Goal: Transaction & Acquisition: Obtain resource

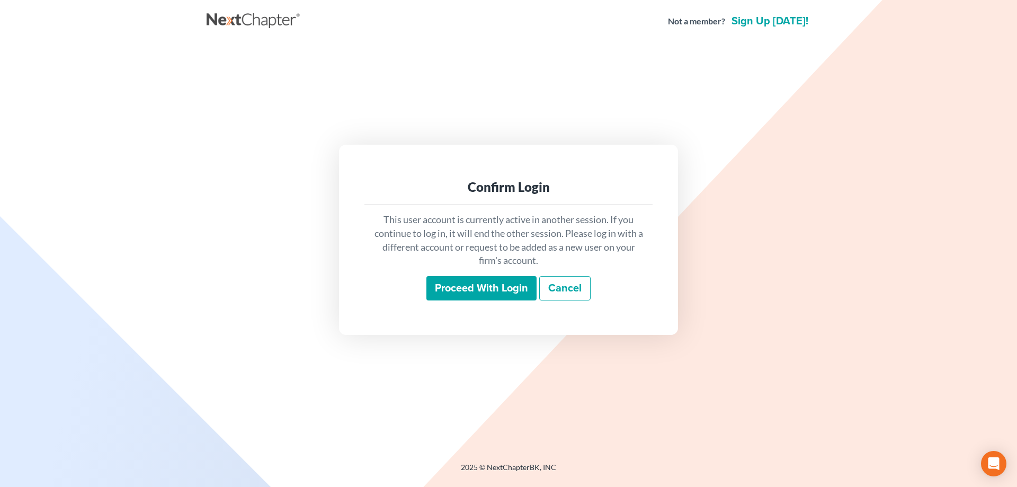
click at [483, 292] on input "Proceed with login" at bounding box center [481, 288] width 110 height 24
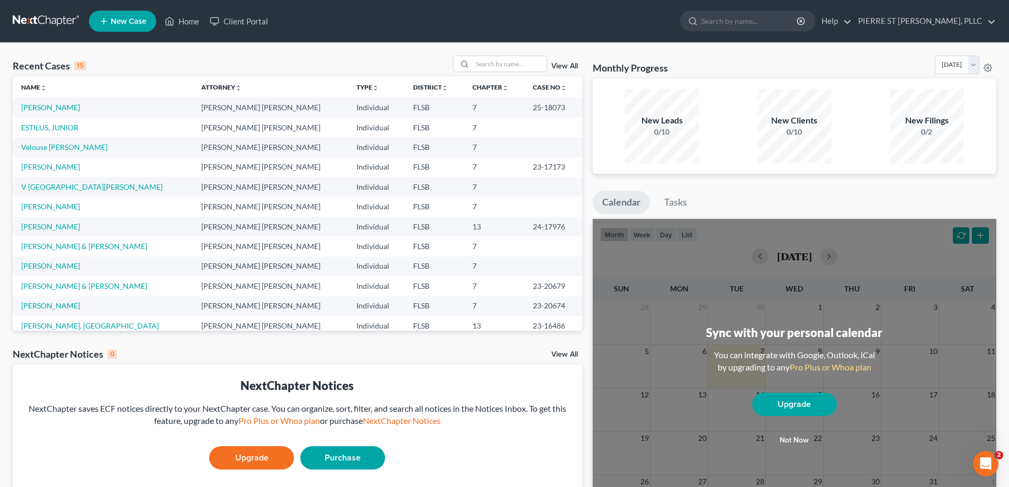
click at [791, 438] on button "Not now" at bounding box center [794, 439] width 85 height 21
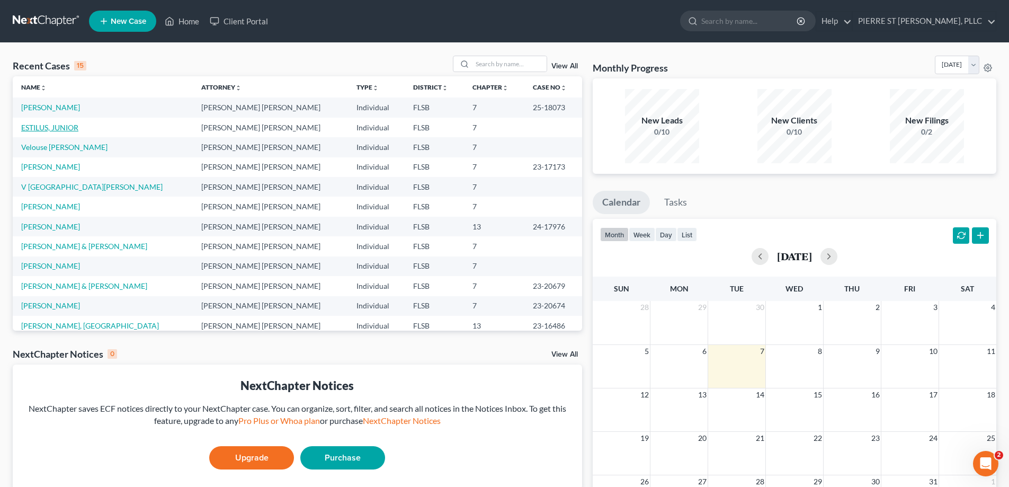
click at [62, 128] on link "ESTILUS, JUNIOR" at bounding box center [49, 127] width 57 height 9
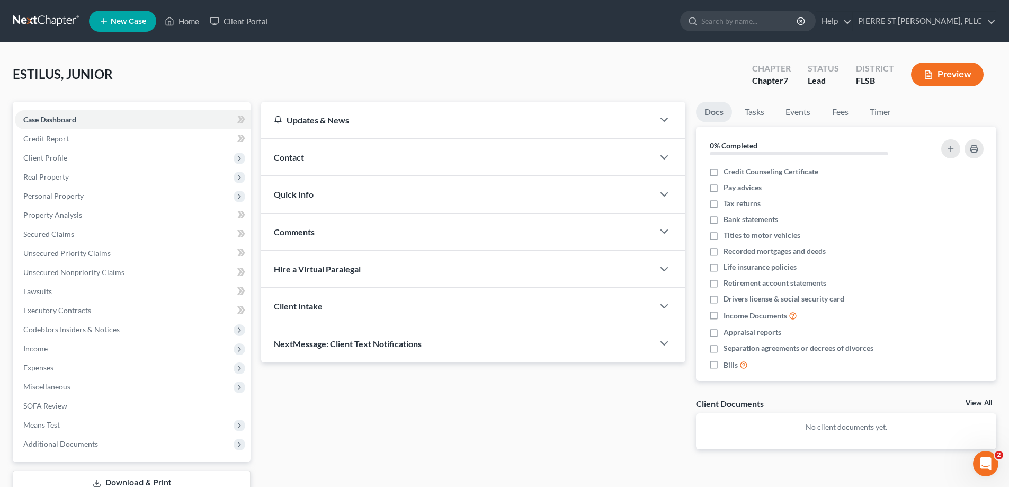
click at [319, 414] on div "Updates & News × District Notes Take a look at NextChapter's District Notes to …" at bounding box center [473, 284] width 435 height 364
click at [314, 411] on div "Updates & News × District Notes Take a look at NextChapter's District Notes to …" at bounding box center [473, 284] width 435 height 364
click at [48, 140] on span "Credit Report" at bounding box center [46, 138] width 46 height 9
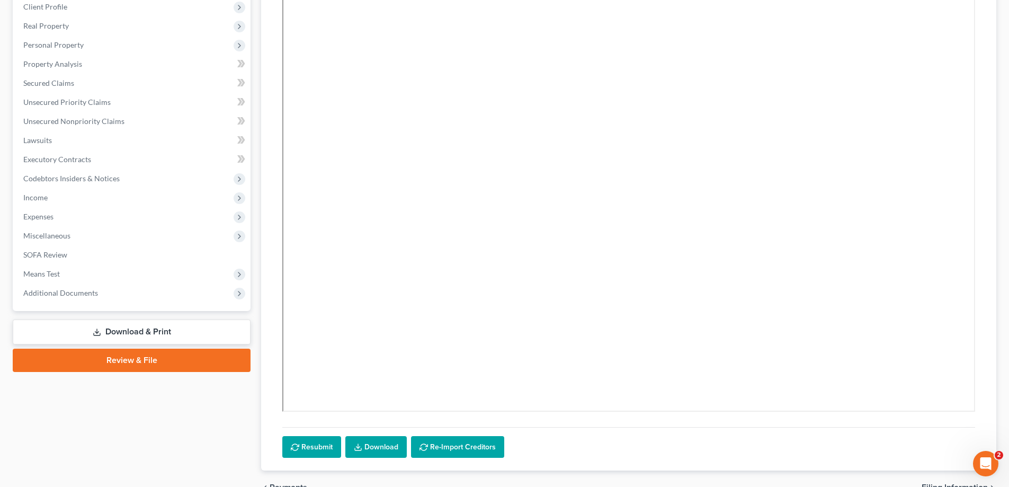
scroll to position [209, 0]
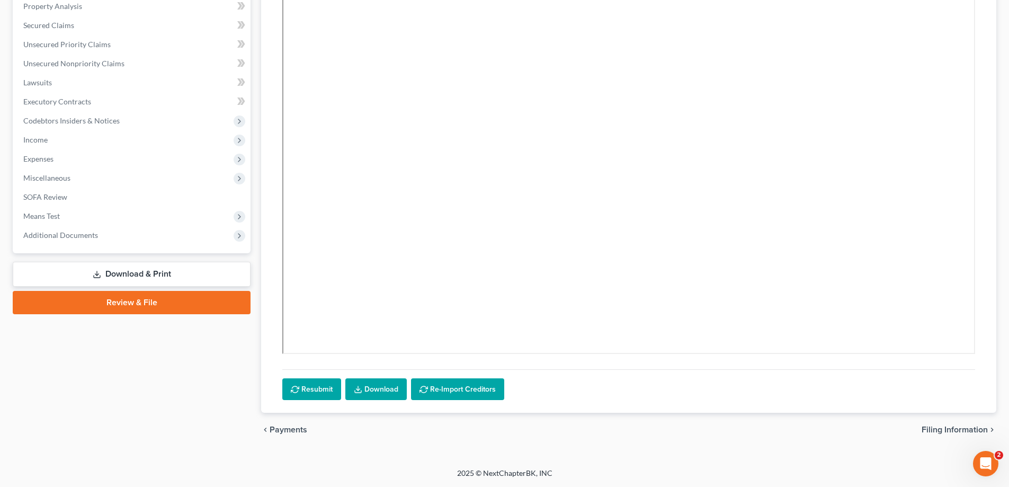
click at [139, 270] on link "Download & Print" at bounding box center [132, 274] width 238 height 25
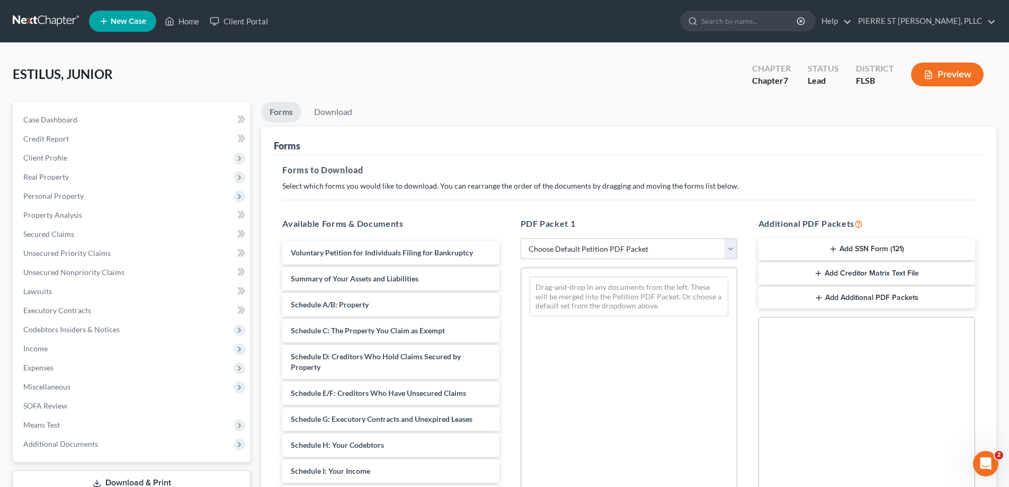
click at [588, 252] on select "Choose Default Petition PDF Packet Complete Bankruptcy Petition (all forms and …" at bounding box center [629, 248] width 217 height 21
click at [587, 419] on div "Drag-and-drop in any documents from the left. These will be merged into the Pet…" at bounding box center [629, 412] width 217 height 291
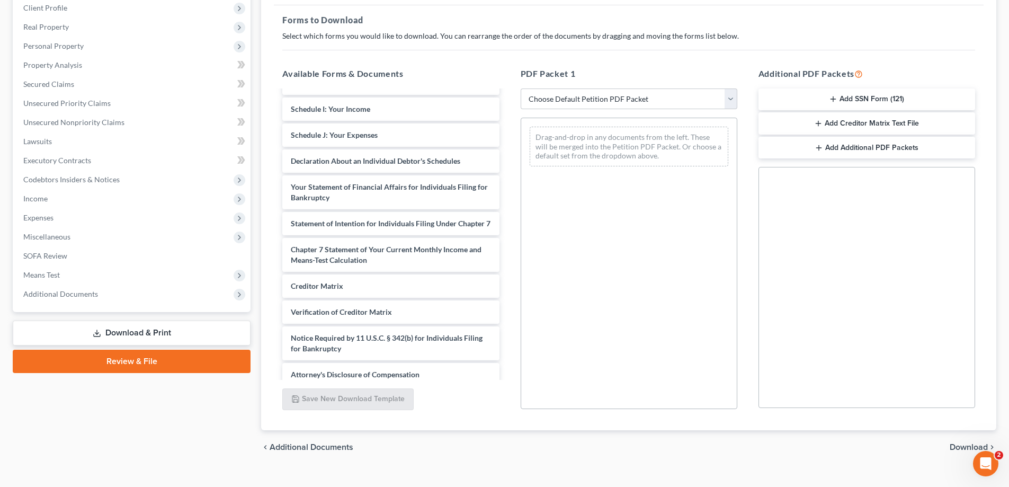
scroll to position [159, 0]
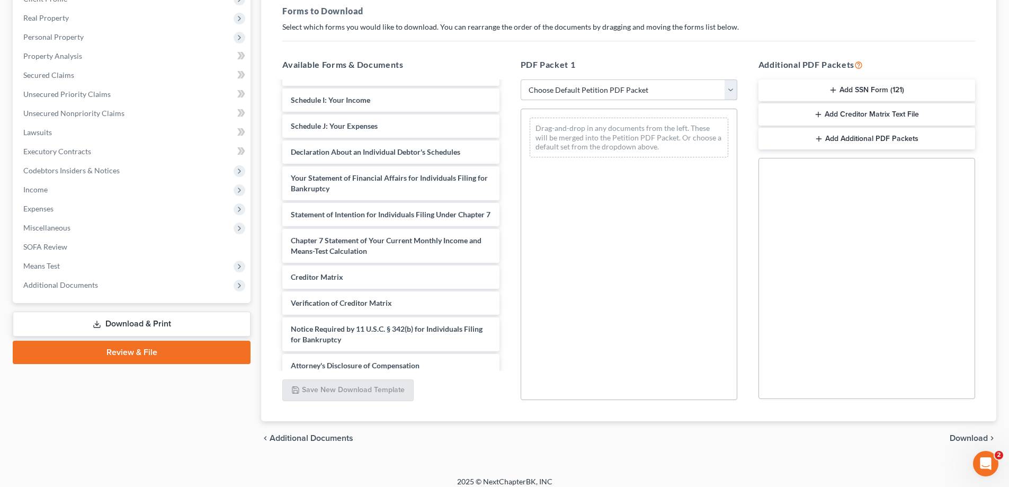
click at [639, 89] on select "Choose Default Petition PDF Packet Complete Bankruptcy Petition (all forms and …" at bounding box center [629, 89] width 217 height 21
click at [578, 309] on div "Drag-and-drop in any documents from the left. These will be merged into the Pet…" at bounding box center [629, 254] width 217 height 291
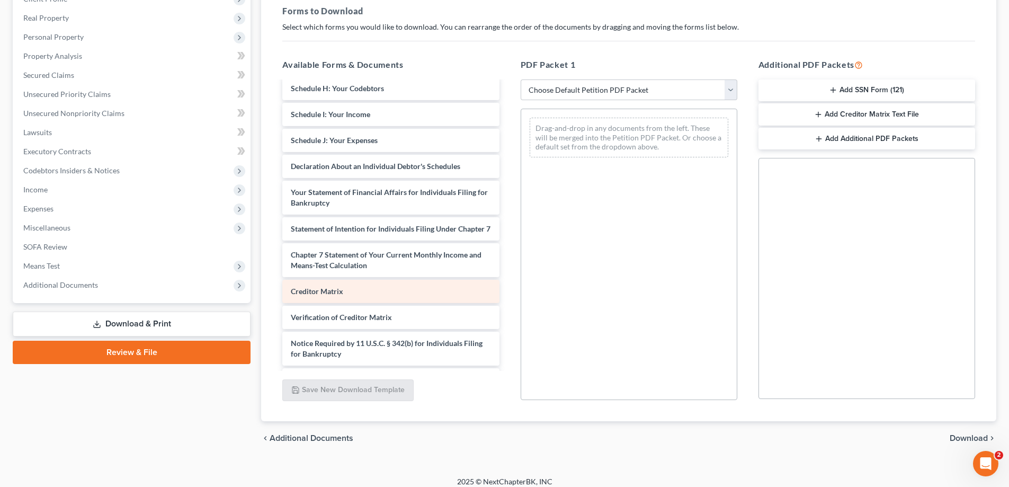
scroll to position [178, 0]
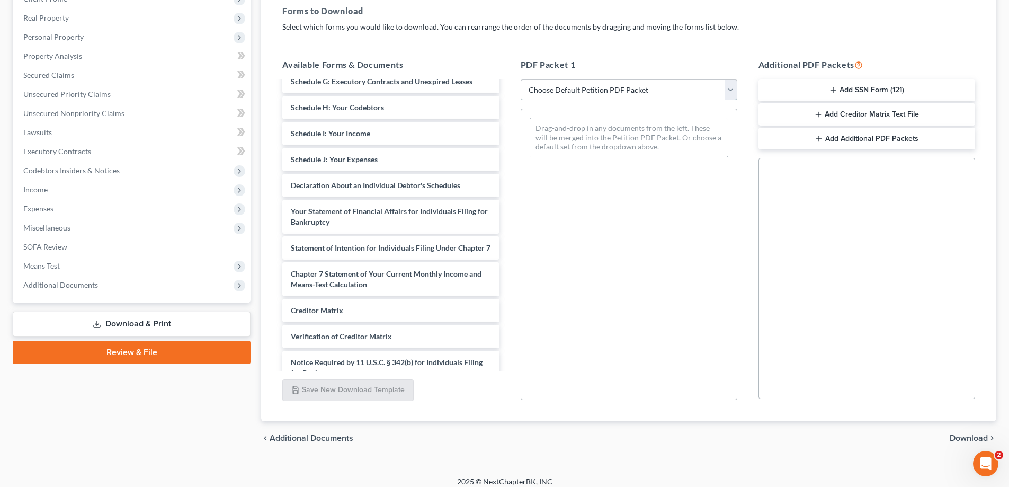
click at [594, 88] on select "Choose Default Petition PDF Packet Complete Bankruptcy Petition (all forms and …" at bounding box center [629, 89] width 217 height 21
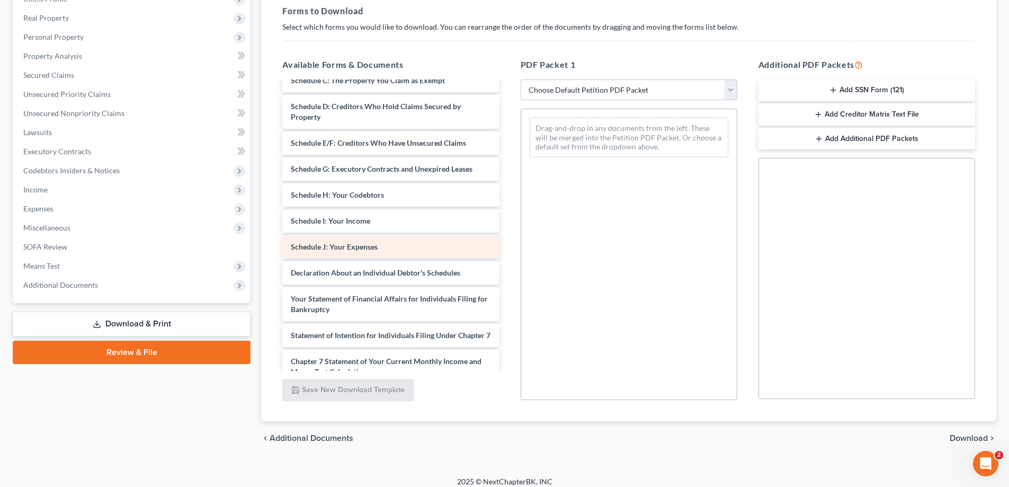
scroll to position [73, 0]
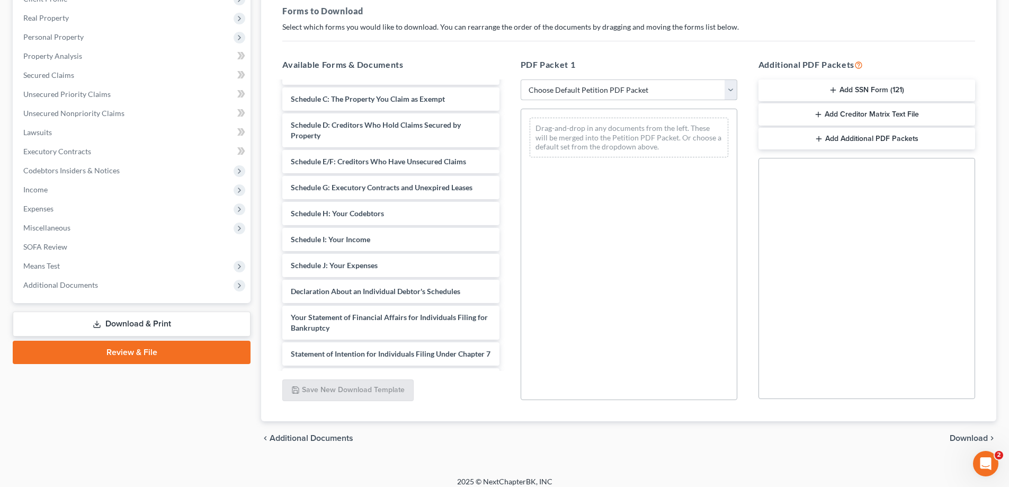
click at [578, 85] on select "Choose Default Petition PDF Packet Complete Bankruptcy Petition (all forms and …" at bounding box center [629, 89] width 217 height 21
click at [578, 87] on select "Choose Default Petition PDF Packet Complete Bankruptcy Petition (all forms and …" at bounding box center [629, 89] width 217 height 21
click at [566, 266] on div "Drag-and-drop in any documents from the left. These will be merged into the Pet…" at bounding box center [629, 254] width 217 height 291
click at [882, 95] on button "Add SSN Form (121)" at bounding box center [866, 90] width 217 height 22
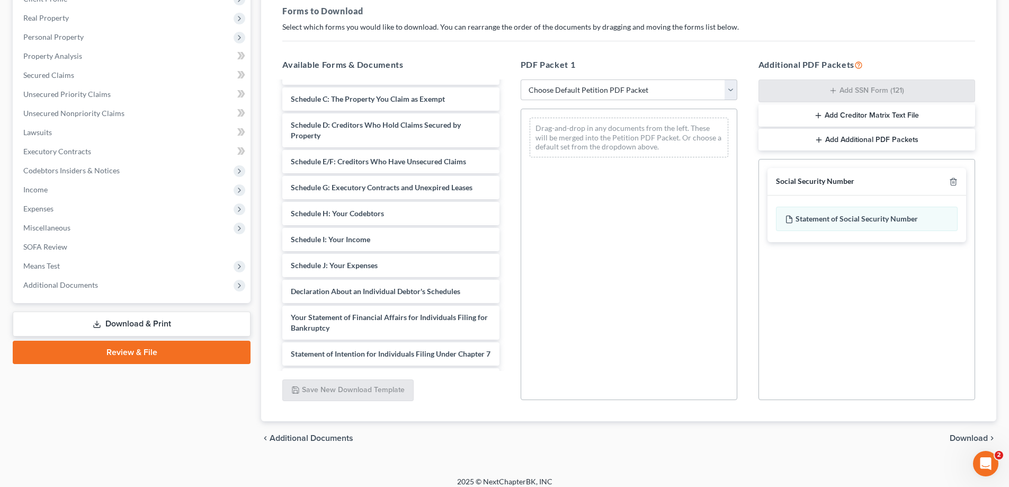
click at [862, 116] on button "Add Creditor Matrix Text File" at bounding box center [866, 115] width 217 height 22
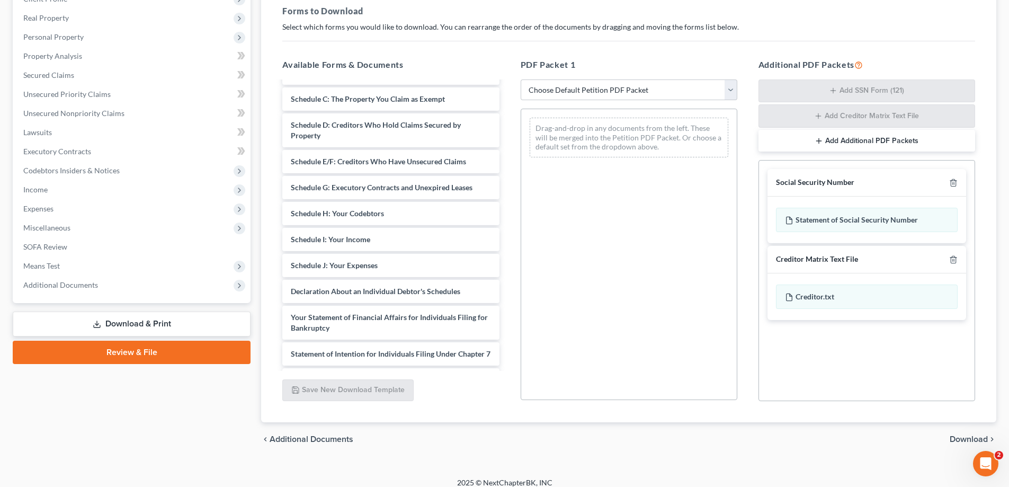
click at [876, 140] on button "Add Additional PDF Packets" at bounding box center [866, 141] width 217 height 22
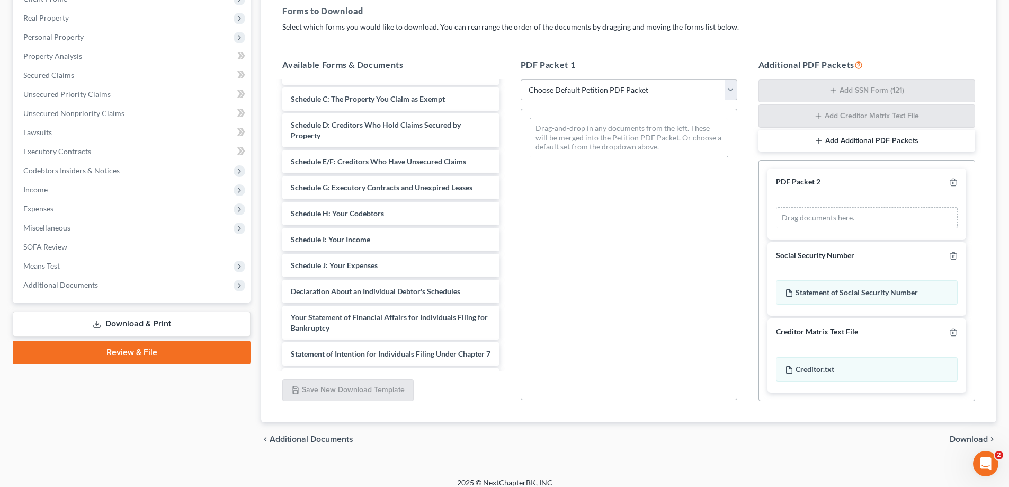
scroll to position [168, 0]
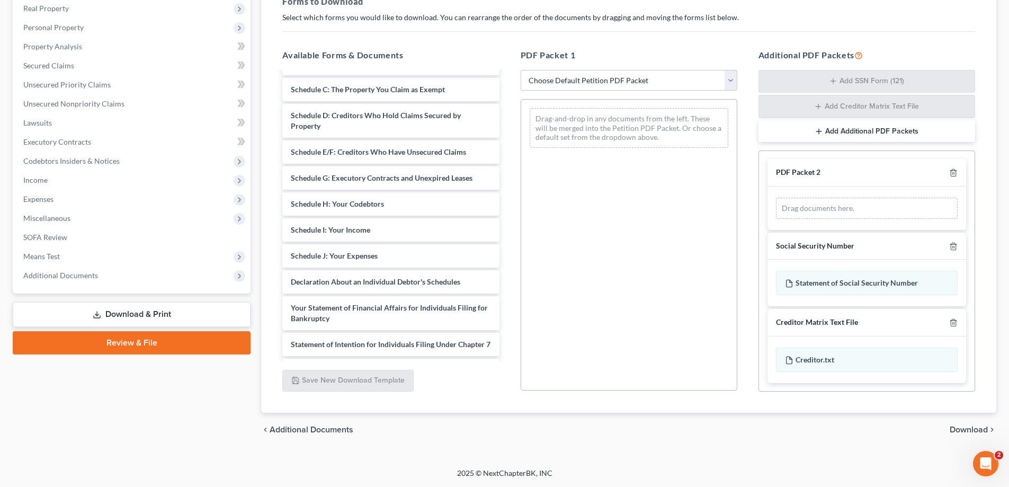
click at [964, 434] on span "Download" at bounding box center [968, 429] width 38 height 8
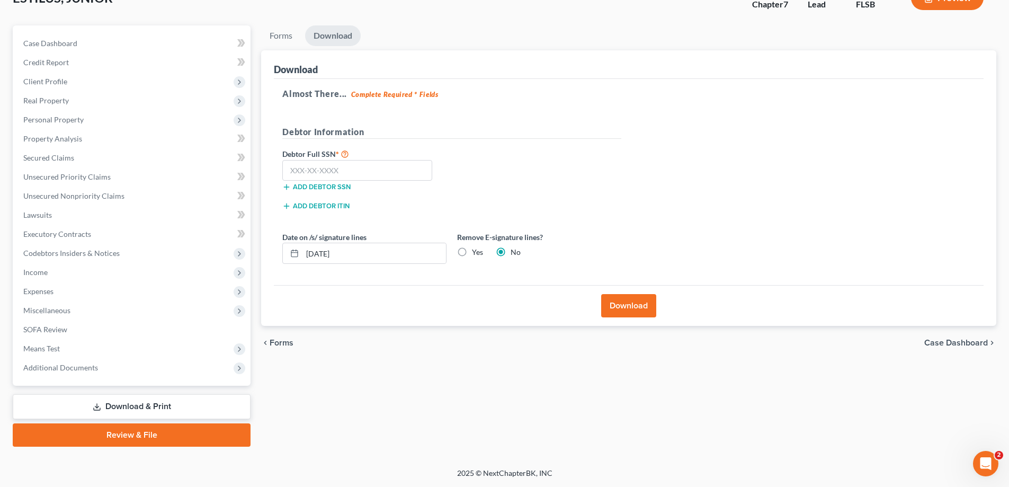
scroll to position [76, 0]
click at [368, 172] on input "text" at bounding box center [357, 170] width 150 height 21
click at [356, 166] on input "text" at bounding box center [357, 170] width 150 height 21
type input "192-37-5705"
click at [632, 306] on button "Download" at bounding box center [628, 305] width 55 height 23
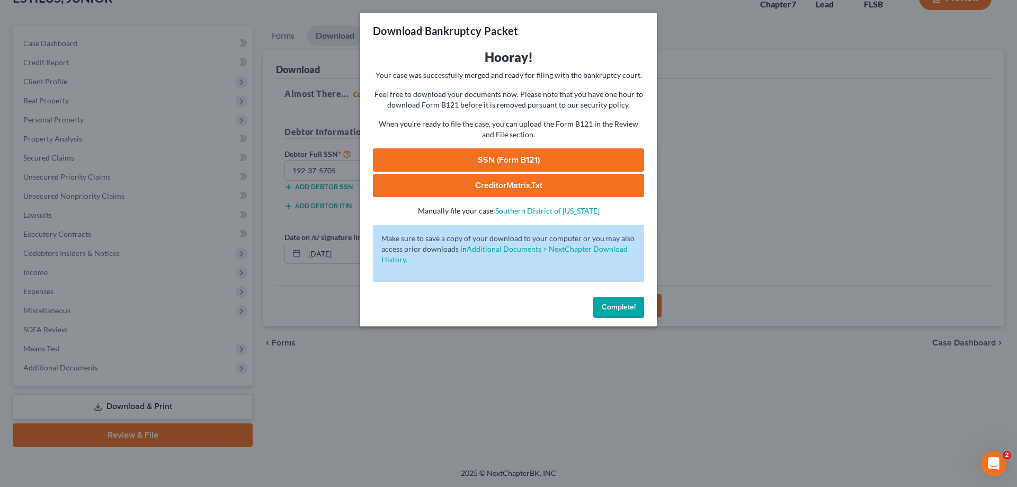
click at [616, 310] on span "Complete!" at bounding box center [619, 306] width 34 height 9
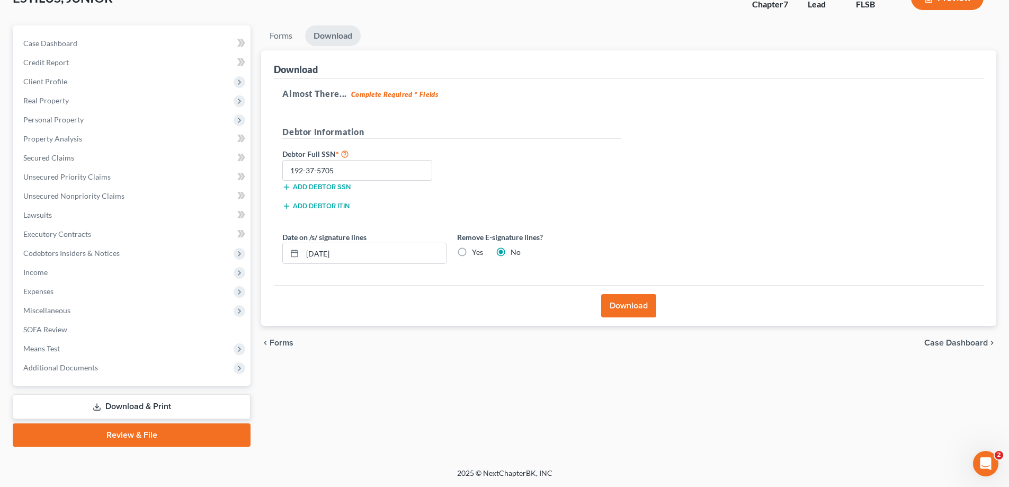
click at [634, 305] on button "Download" at bounding box center [628, 305] width 55 height 23
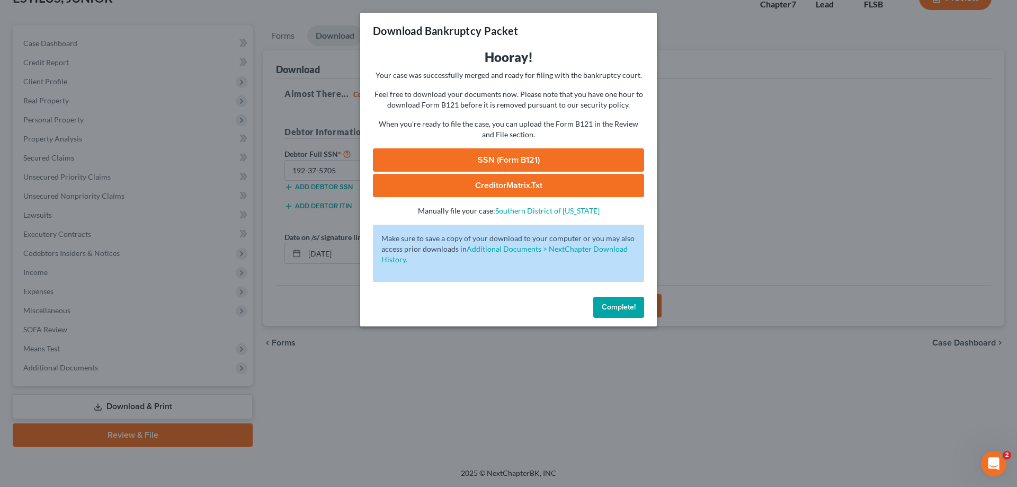
click at [532, 165] on link "SSN (Form B121)" at bounding box center [508, 159] width 271 height 23
click at [527, 184] on link "CreditorMatrix.txt" at bounding box center [508, 185] width 271 height 23
click at [511, 184] on link "CreditorMatrix.txt" at bounding box center [508, 185] width 271 height 23
click at [481, 162] on link "SSN (Form B121)" at bounding box center [508, 159] width 271 height 23
click at [726, 198] on div "Download Bankruptcy Packet Hooray! Your case was successfully merged and ready …" at bounding box center [508, 243] width 1017 height 487
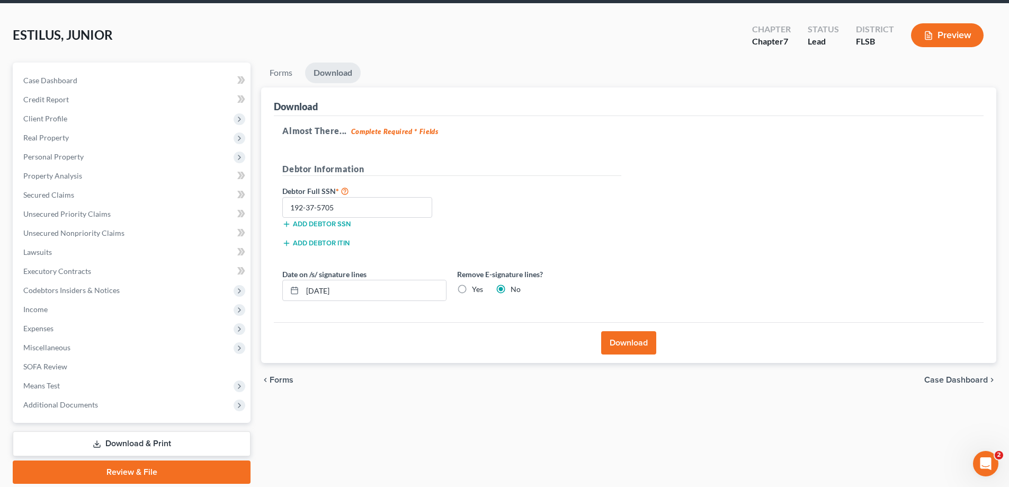
scroll to position [0, 0]
